Goal: Task Accomplishment & Management: Use online tool/utility

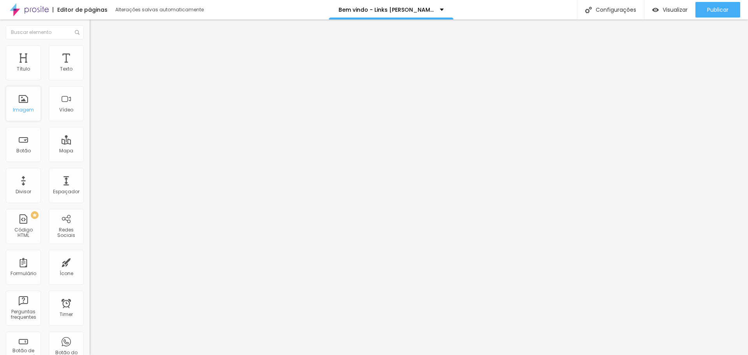
drag, startPoint x: 27, startPoint y: 105, endPoint x: 31, endPoint y: 111, distance: 6.8
click at [28, 104] on div "Imagem" at bounding box center [23, 103] width 35 height 35
click at [28, 108] on div "Imagem" at bounding box center [23, 109] width 21 height 5
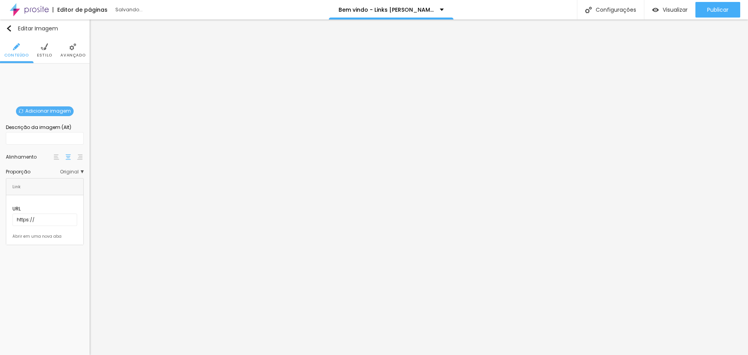
click at [36, 108] on span "Adicionar imagem" at bounding box center [45, 111] width 58 height 10
drag, startPoint x: 444, startPoint y: 203, endPoint x: 436, endPoint y: 199, distance: 9.1
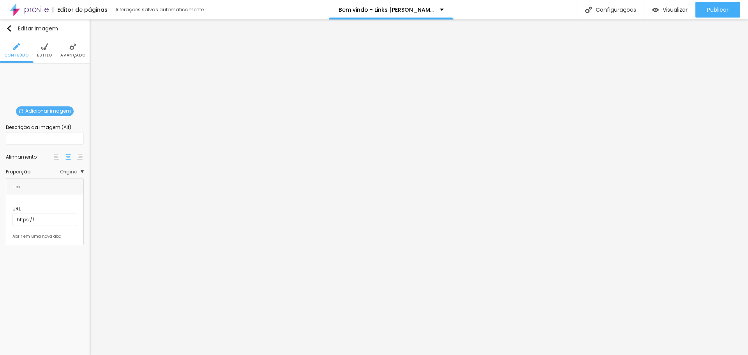
click at [35, 50] on ul "Conteúdo Estilo Avançado" at bounding box center [45, 50] width 90 height 26
click at [43, 51] on li "Estilo" at bounding box center [44, 50] width 15 height 26
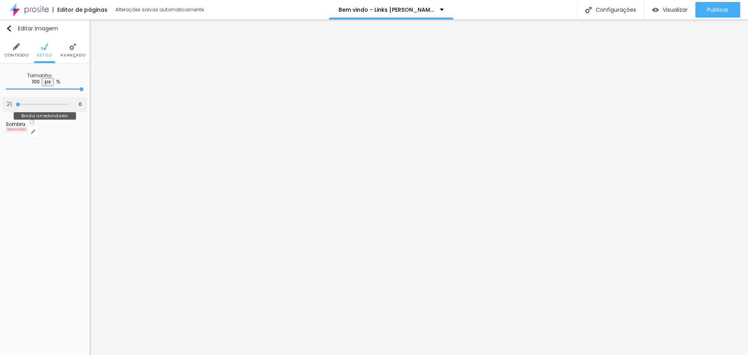
type input "15"
type input "18"
type input "22"
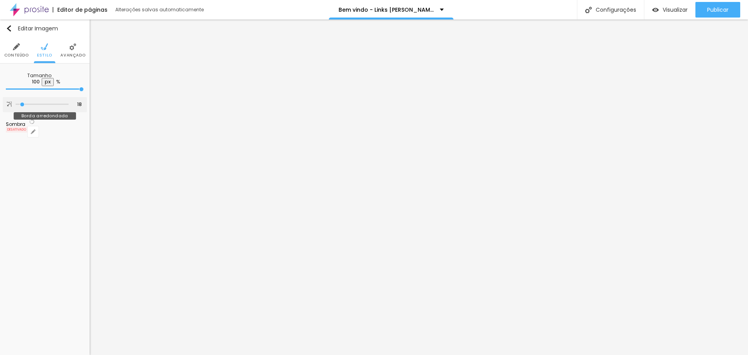
type input "22"
type input "27"
type input "40"
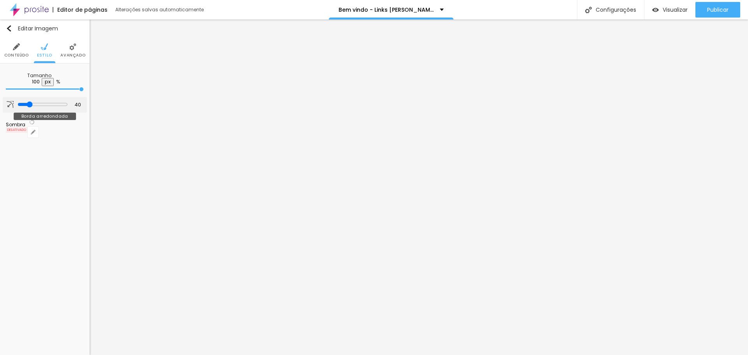
type input "43"
type input "46"
type input "49"
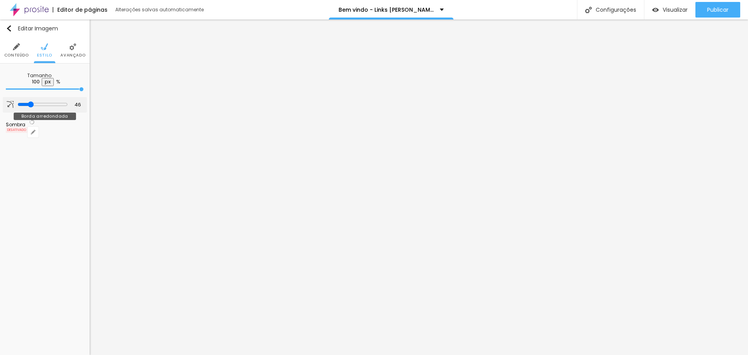
type input "49"
type input "53"
type input "54"
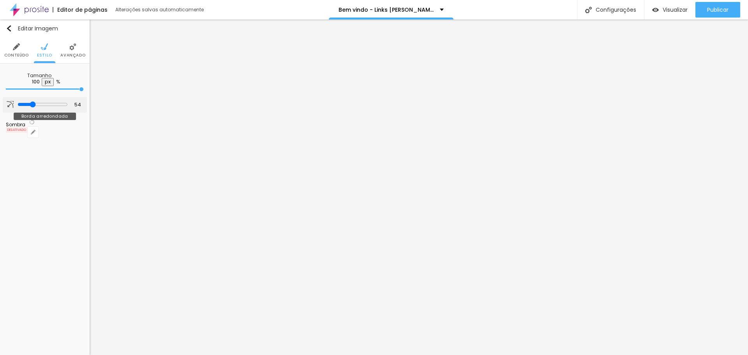
type input "56"
type input "54"
type input "51"
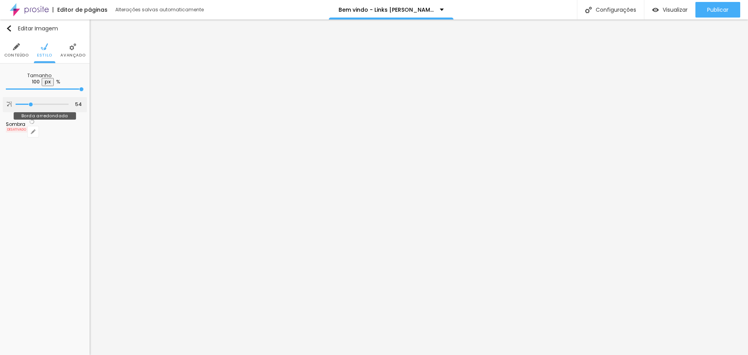
type input "51"
type input "48"
type input "43"
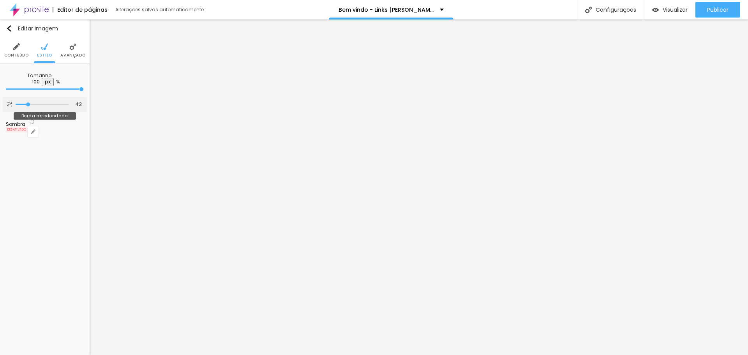
type input "39"
type input "35"
type input "31"
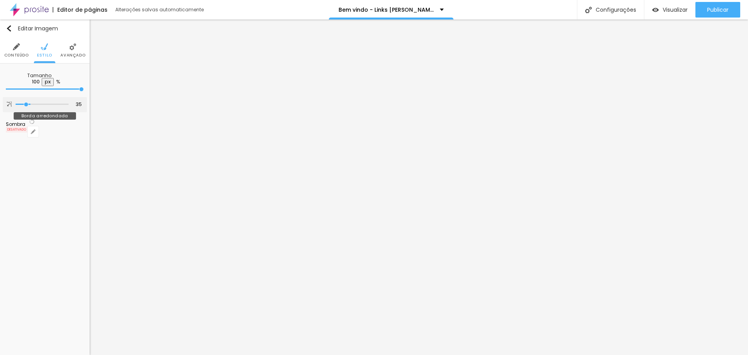
type input "31"
type input "28"
type input "26"
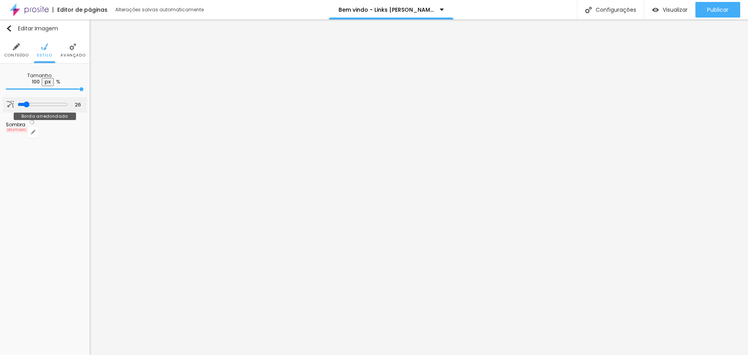
type input "23"
type input "21"
type input "20"
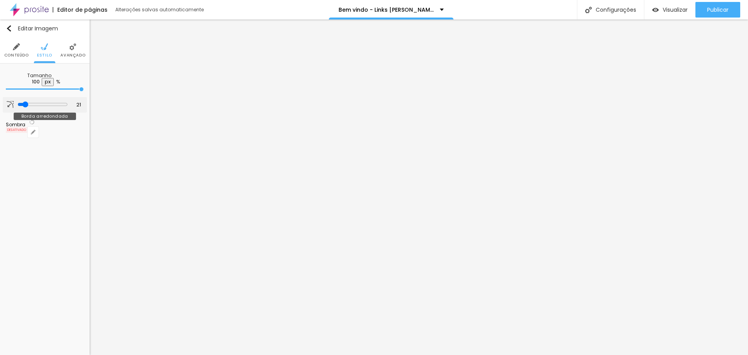
type input "20"
type input "18"
type input "16"
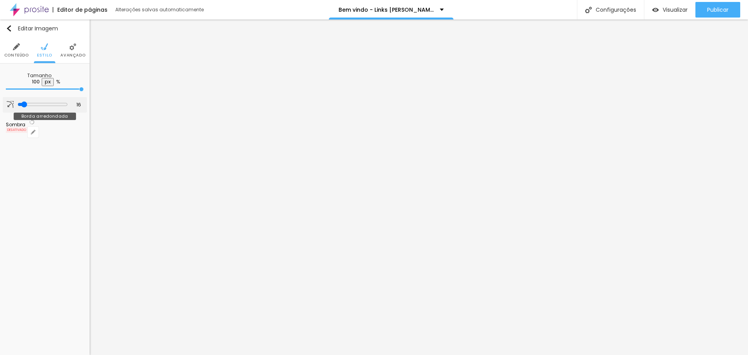
type input "15"
type input "13"
type input "11"
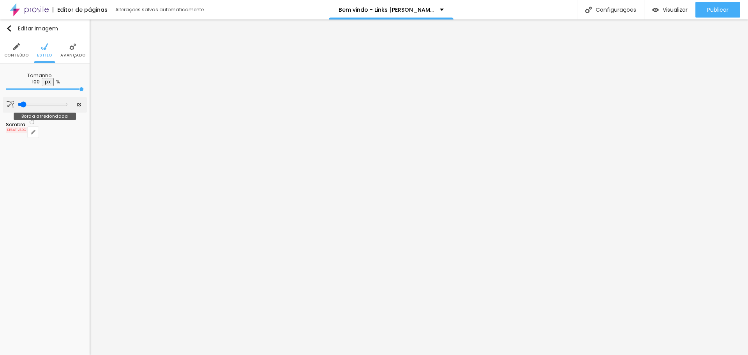
type input "11"
type input "10"
click at [21, 103] on input "range" at bounding box center [42, 105] width 53 height 4
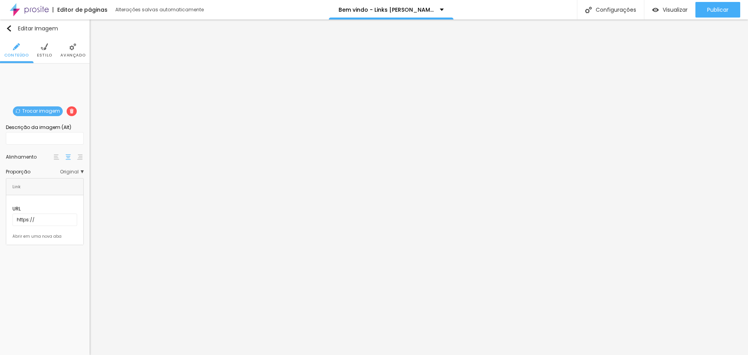
click at [45, 51] on li "Estilo" at bounding box center [44, 50] width 15 height 26
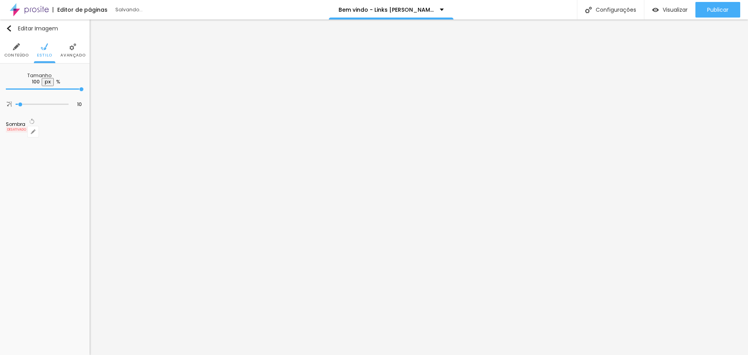
type input "75"
type input "70"
click at [56, 86] on input "range" at bounding box center [31, 89] width 50 height 6
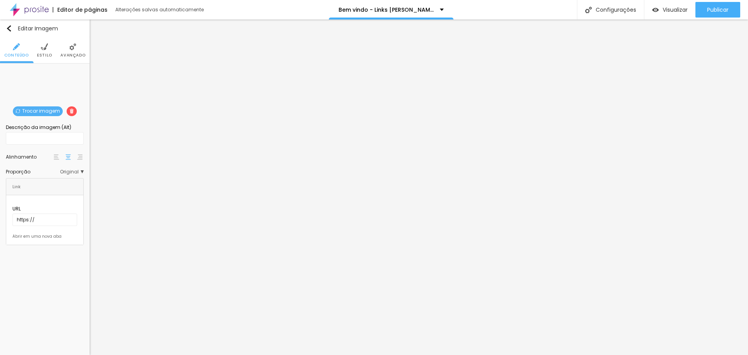
click at [46, 112] on span "Trocar imagem" at bounding box center [38, 111] width 50 height 10
click at [38, 112] on span "Trocar imagem" at bounding box center [38, 111] width 50 height 10
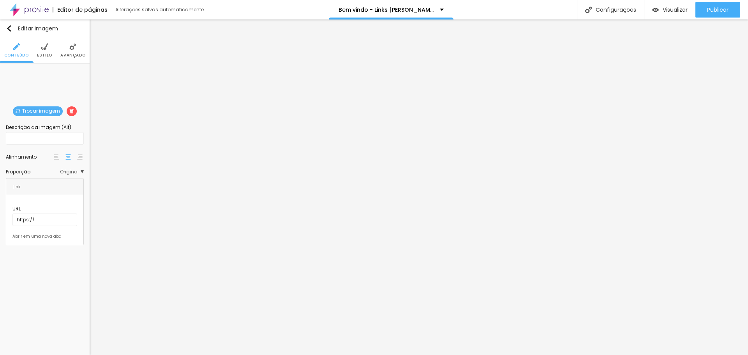
click at [52, 50] on ul "Conteúdo Estilo Avançado" at bounding box center [45, 50] width 90 height 26
click at [51, 49] on li "Estilo" at bounding box center [44, 50] width 15 height 26
click at [47, 50] on img at bounding box center [44, 46] width 7 height 7
click at [48, 47] on img at bounding box center [44, 46] width 7 height 7
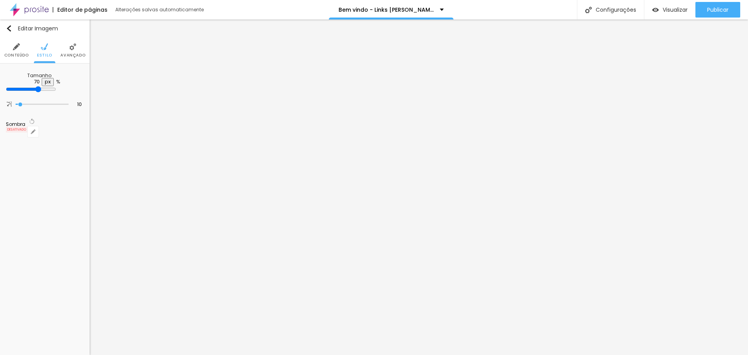
drag, startPoint x: 16, startPoint y: 44, endPoint x: 37, endPoint y: 44, distance: 21.5
click at [16, 44] on img at bounding box center [16, 46] width 7 height 7
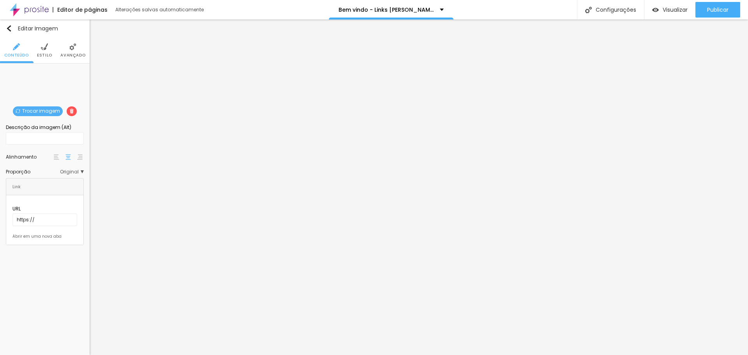
click at [42, 111] on span "Trocar imagem" at bounding box center [38, 111] width 50 height 10
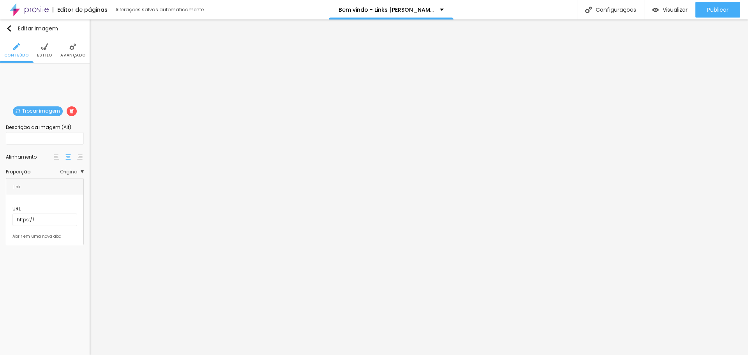
click at [46, 110] on span "Trocar imagem" at bounding box center [38, 111] width 50 height 10
click at [39, 108] on span "Trocar imagem" at bounding box center [38, 111] width 50 height 10
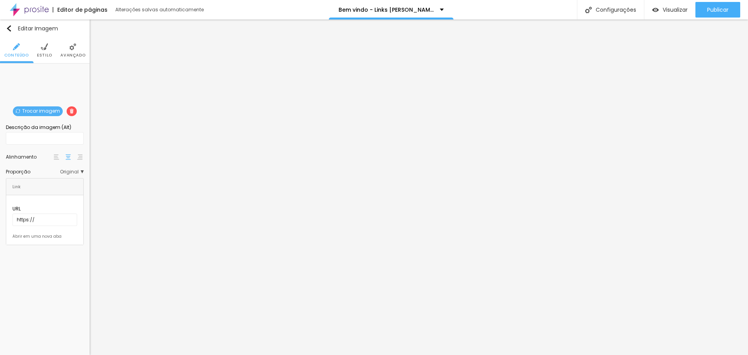
click at [45, 52] on li "Estilo" at bounding box center [44, 50] width 15 height 26
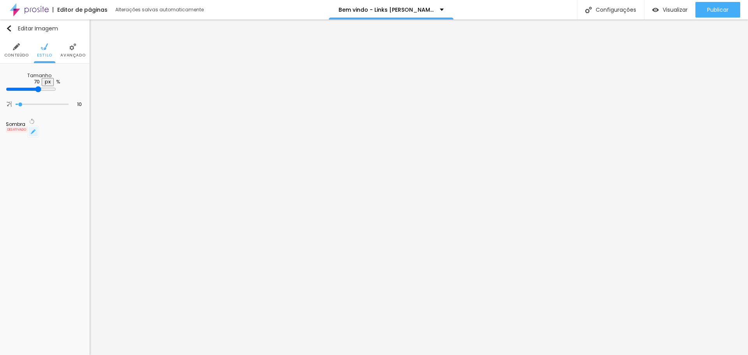
click at [39, 126] on button "button" at bounding box center [33, 131] width 11 height 11
drag, startPoint x: 140, startPoint y: 137, endPoint x: 140, endPoint y: 141, distance: 4.0
click at [131, 137] on div at bounding box center [123, 135] width 18 height 8
type input "0"
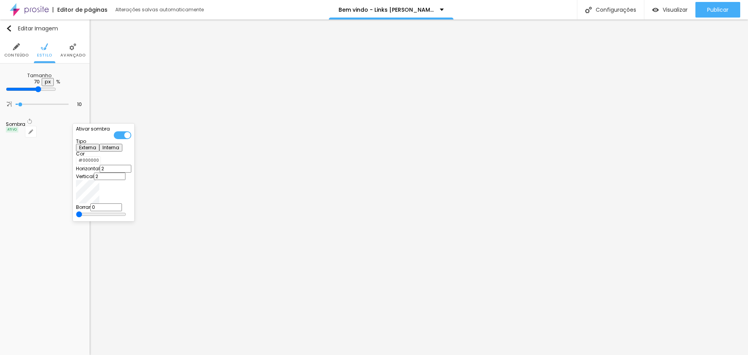
type input "1"
type input "3"
type input "6"
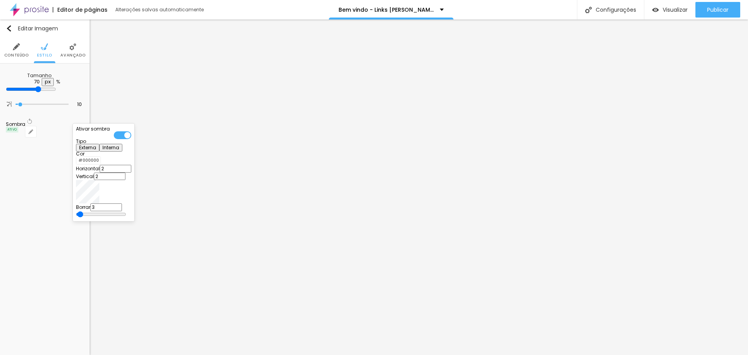
type input "6"
type input "8"
type input "10"
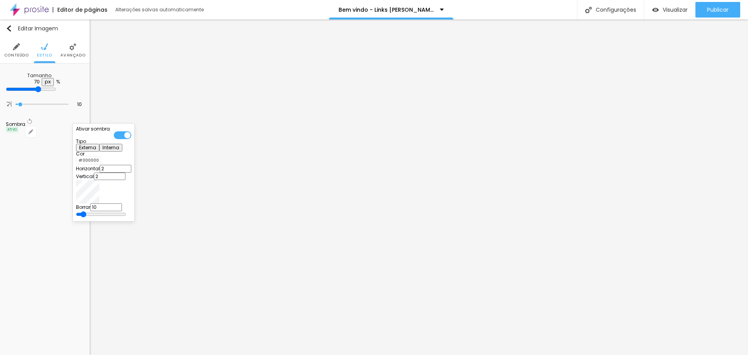
type input "12"
type input "14"
type input "17"
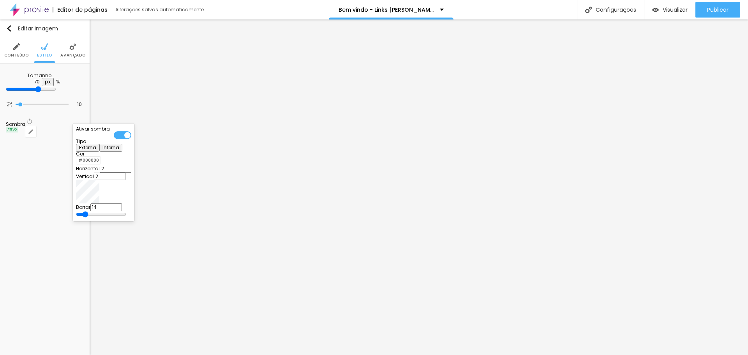
type input "17"
type input "21"
type input "23"
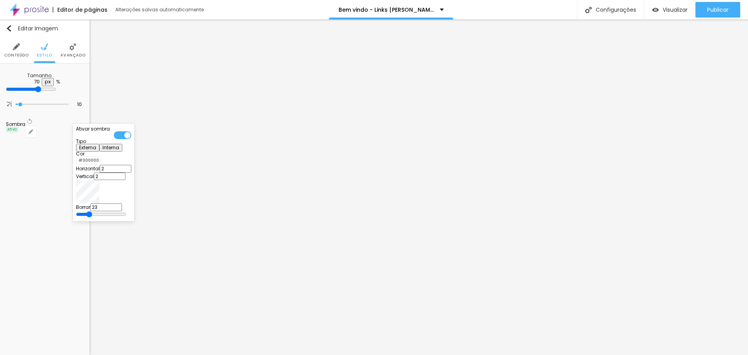
type input "26"
type input "28"
type input "30"
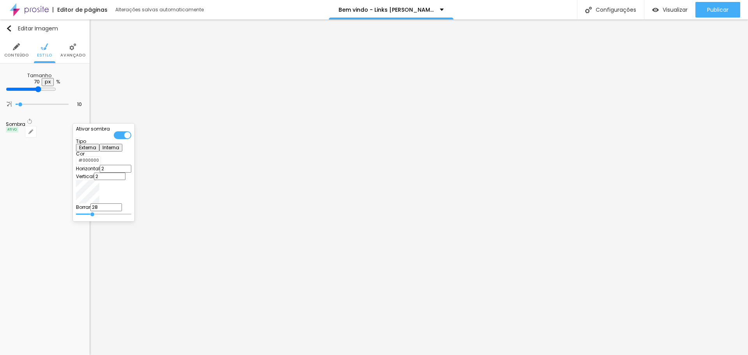
type input "30"
type input "32"
type input "34"
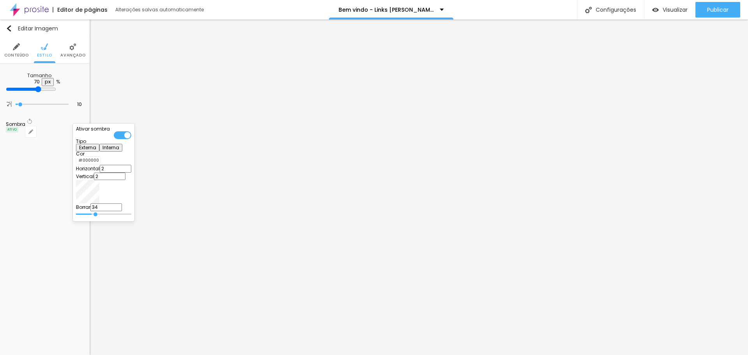
type input "37"
type input "39"
type input "41"
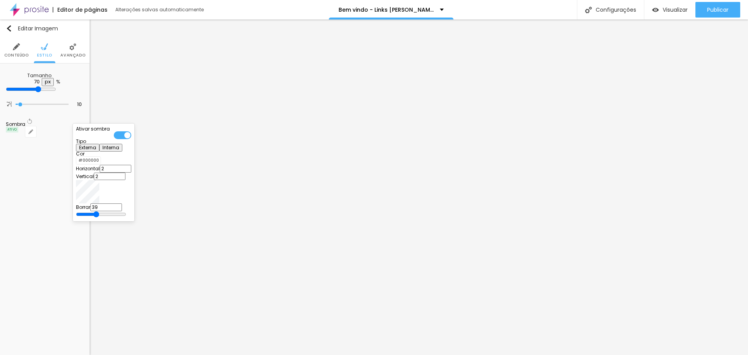
type input "41"
type input "37"
type input "28"
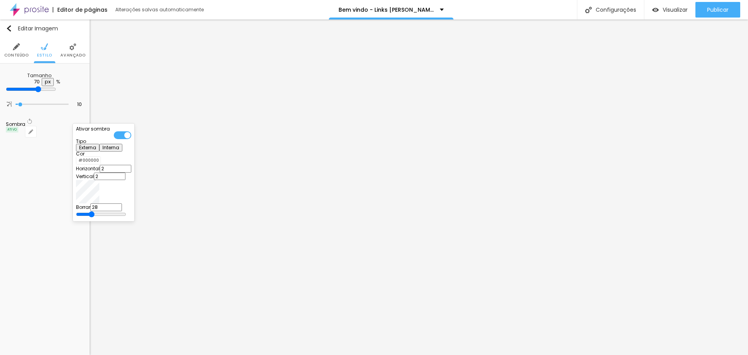
type input "19"
type input "6"
type input "3"
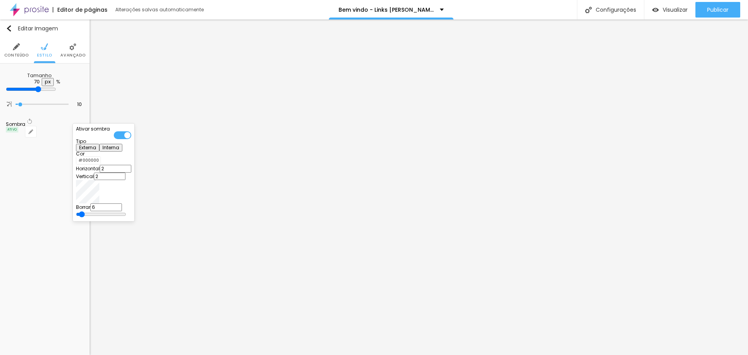
type input "3"
type input "1"
type input "0"
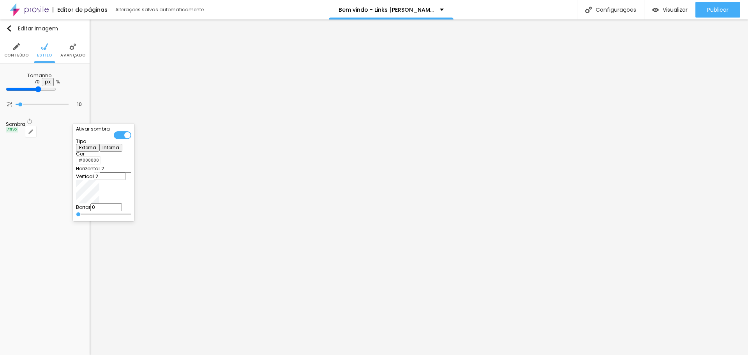
type input "3"
type input "10"
type input "14"
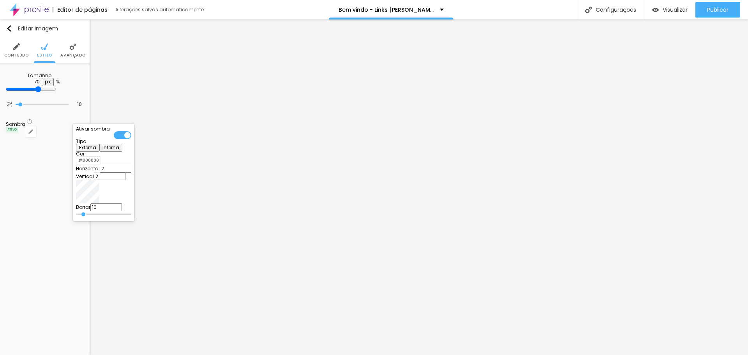
type input "14"
type input "19"
type input "21"
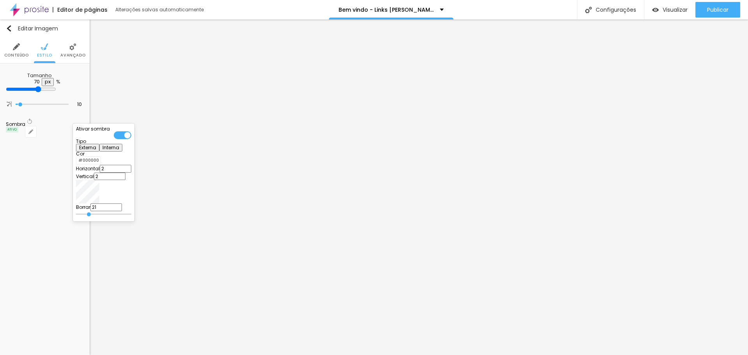
type input "26"
type input "28"
type input "30"
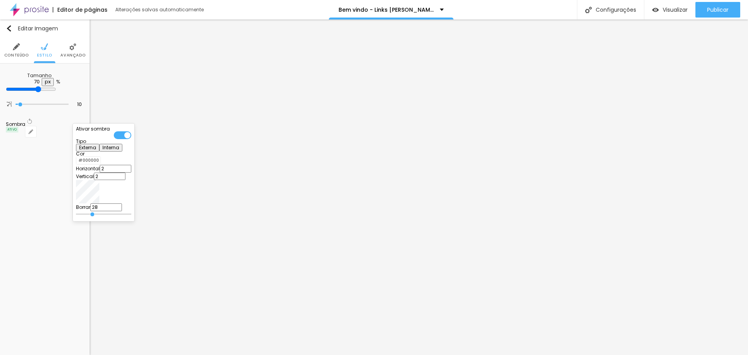
type input "30"
type input "32"
type input "34"
drag, startPoint x: 128, startPoint y: 212, endPoint x: 135, endPoint y: 214, distance: 6.7
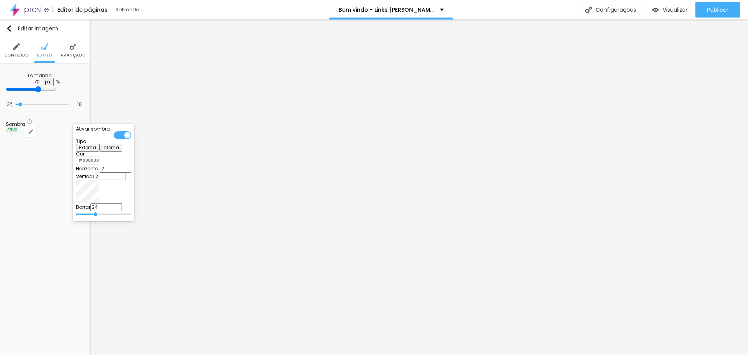
type input "34"
click at [131, 214] on input "range" at bounding box center [103, 214] width 55 height 4
click at [131, 213] on input "range" at bounding box center [103, 214] width 55 height 4
click at [439, 185] on div at bounding box center [374, 177] width 748 height 355
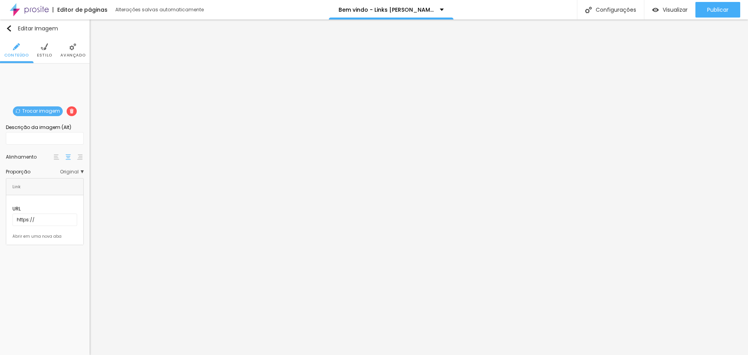
click at [47, 50] on img at bounding box center [44, 46] width 7 height 7
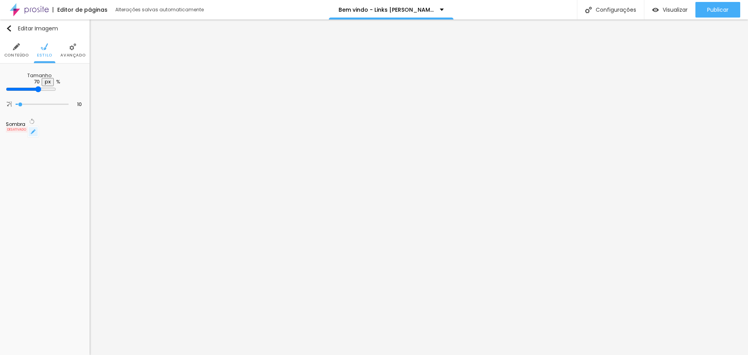
click at [35, 129] on icon "button" at bounding box center [33, 131] width 5 height 5
click at [124, 213] on div "Borrar 4" at bounding box center [103, 210] width 55 height 15
click at [121, 213] on div "Borrar 4" at bounding box center [103, 210] width 55 height 15
click at [119, 211] on input "4" at bounding box center [106, 207] width 32 height 8
type input "3"
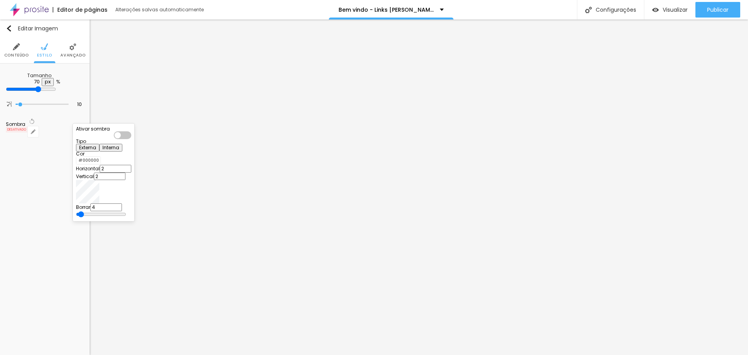
type input "3"
type input "35"
drag, startPoint x: 115, startPoint y: 212, endPoint x: 125, endPoint y: 211, distance: 9.8
click at [125, 211] on div "Borrar 35" at bounding box center [103, 210] width 55 height 15
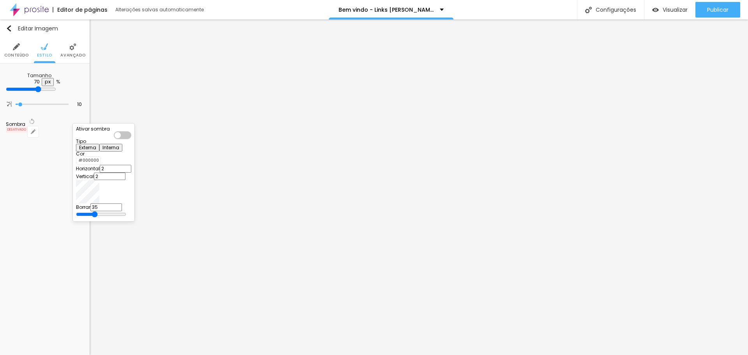
type input "3"
type input "34"
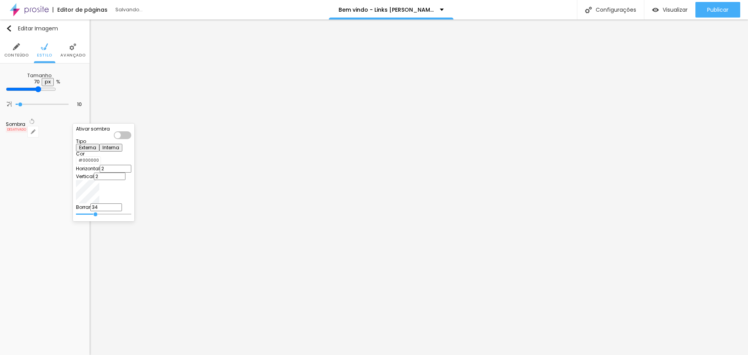
click at [131, 133] on div at bounding box center [123, 135] width 18 height 8
click at [428, 211] on div at bounding box center [374, 177] width 748 height 355
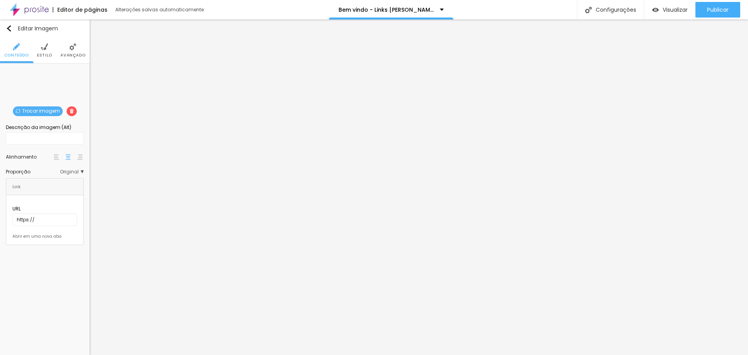
click at [48, 51] on li "Estilo" at bounding box center [44, 50] width 15 height 26
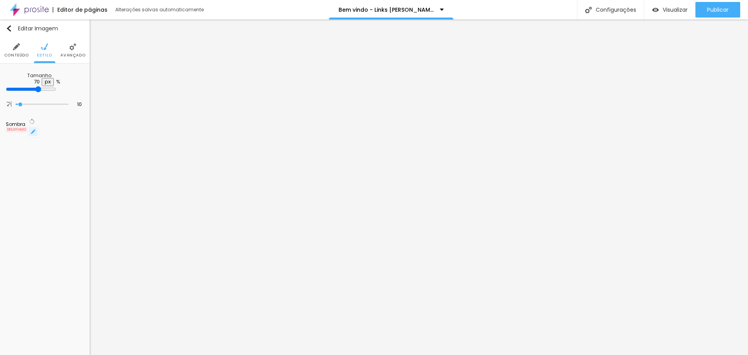
click at [39, 126] on button "button" at bounding box center [33, 131] width 11 height 11
click at [117, 211] on input "4" at bounding box center [106, 207] width 32 height 8
drag, startPoint x: 119, startPoint y: 213, endPoint x: 126, endPoint y: 213, distance: 7.8
click at [126, 213] on div "Borrar 4" at bounding box center [103, 210] width 55 height 15
type input "3"
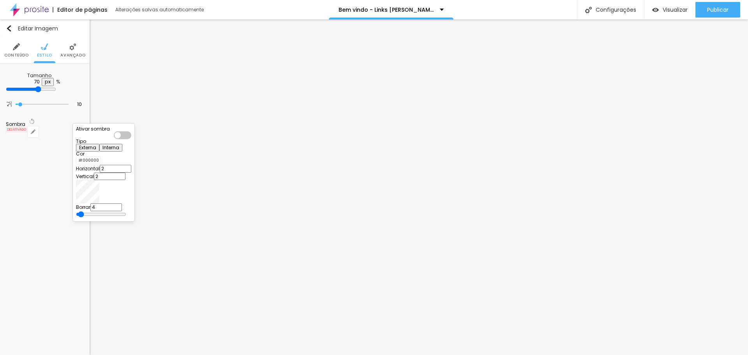
type input "3"
type input "34"
click at [130, 137] on div "Ativar sombra" at bounding box center [103, 133] width 55 height 12
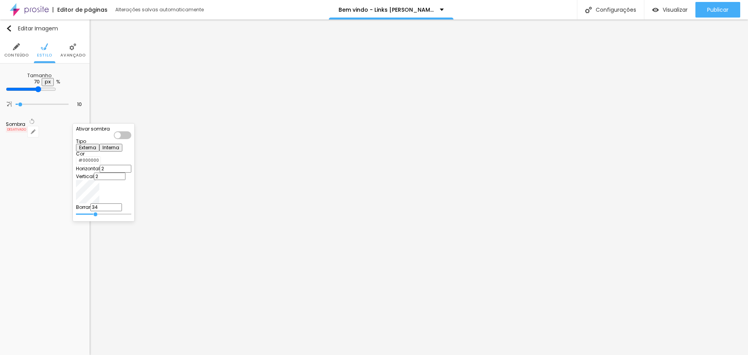
click at [131, 138] on div at bounding box center [123, 135] width 18 height 8
click at [539, 131] on div at bounding box center [374, 177] width 748 height 355
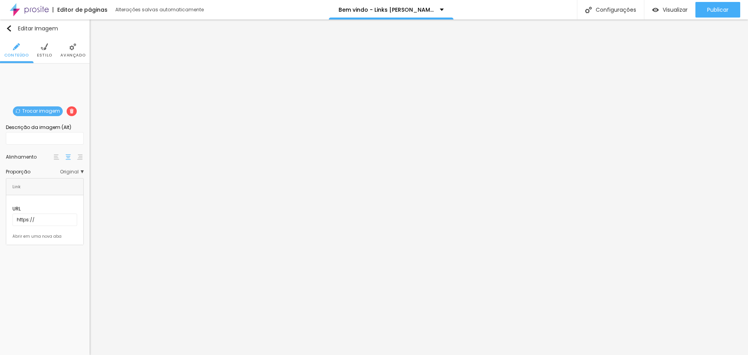
click at [47, 53] on span "Estilo" at bounding box center [44, 55] width 15 height 4
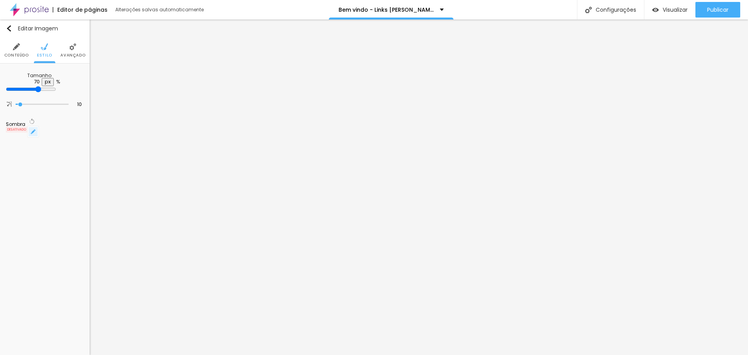
click at [39, 126] on button "button" at bounding box center [33, 131] width 11 height 11
drag, startPoint x: 117, startPoint y: 211, endPoint x: 130, endPoint y: 211, distance: 12.9
click at [130, 211] on div "Borrar 4" at bounding box center [103, 210] width 55 height 15
type input "3"
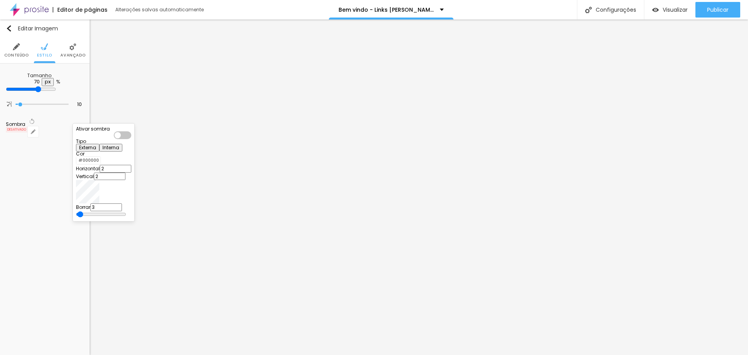
type input "34"
click at [131, 134] on div at bounding box center [123, 135] width 18 height 8
click at [586, 177] on div at bounding box center [374, 177] width 748 height 355
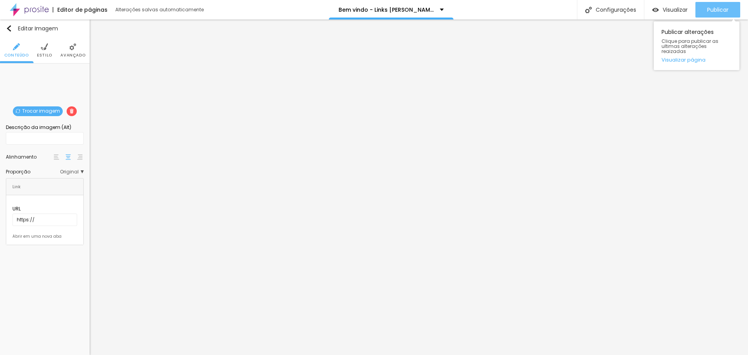
click at [711, 9] on span "Publicar" at bounding box center [718, 10] width 21 height 6
